Goal: Task Accomplishment & Management: Manage account settings

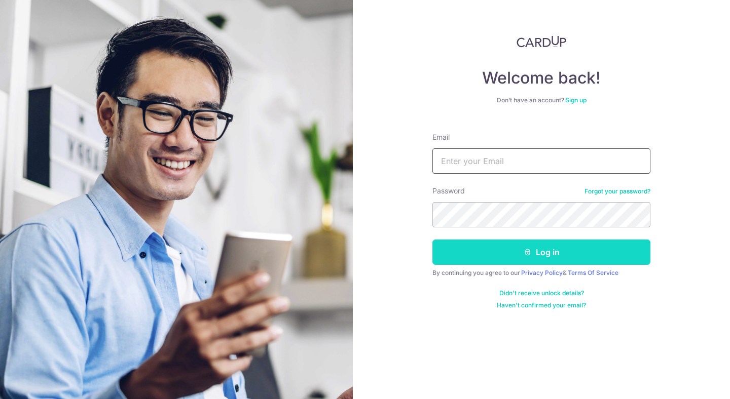
type input "Juliuspang.ck@gmail.com"
click at [485, 251] on button "Log in" at bounding box center [541, 252] width 218 height 25
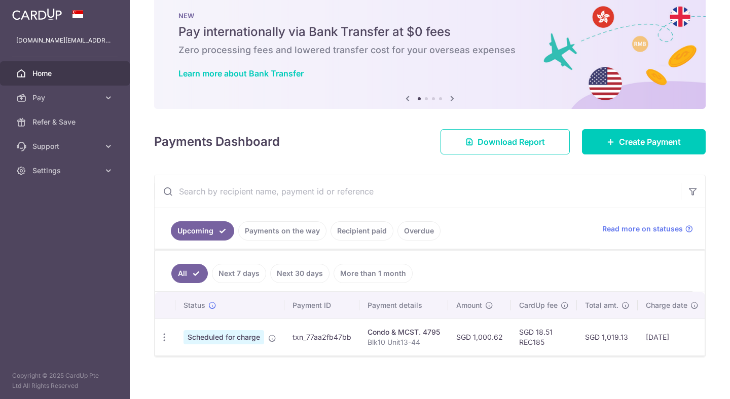
scroll to position [27, 0]
